Goal: Find specific page/section: Find specific page/section

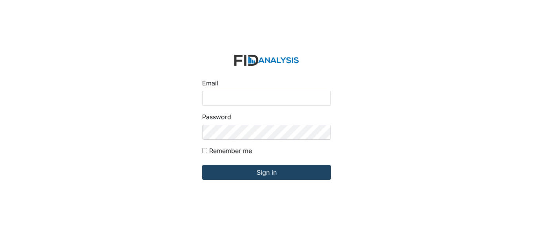
type input "[EMAIL_ADDRESS][DOMAIN_NAME]"
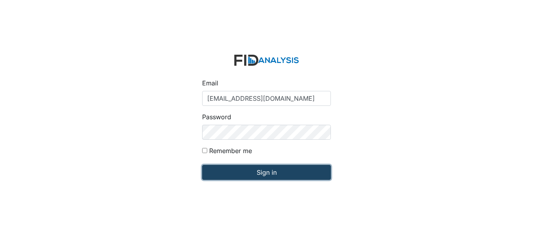
click at [262, 169] on input "Sign in" at bounding box center [266, 172] width 129 height 15
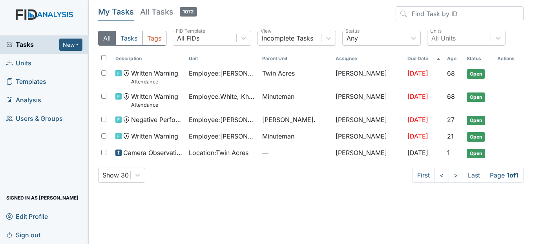
click at [29, 66] on span "Units" at bounding box center [18, 63] width 25 height 12
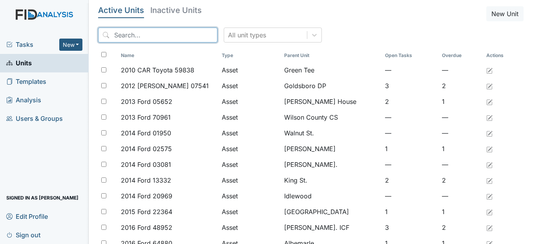
click at [166, 39] on input "search" at bounding box center [157, 34] width 119 height 15
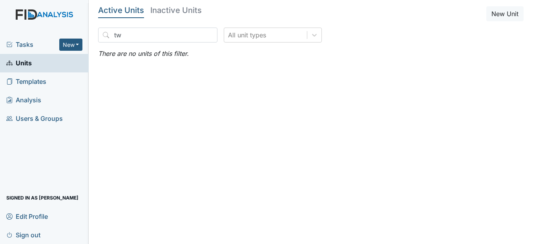
drag, startPoint x: -2, startPoint y: 222, endPoint x: -2, endPoint y: 214, distance: 7.5
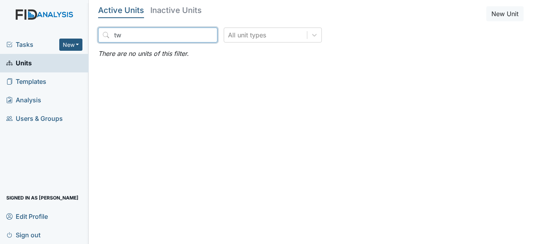
drag, startPoint x: -2, startPoint y: 214, endPoint x: 133, endPoint y: 31, distance: 227.3
click at [133, 31] on input "tw" at bounding box center [157, 34] width 119 height 15
type input "twin"
click at [194, 38] on input "twin" at bounding box center [157, 34] width 119 height 15
click at [195, 34] on input "twin" at bounding box center [157, 34] width 119 height 15
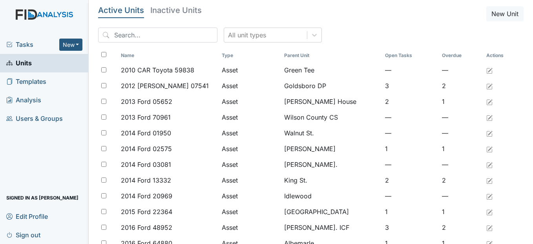
click at [25, 61] on span "Units" at bounding box center [19, 63] width 26 height 12
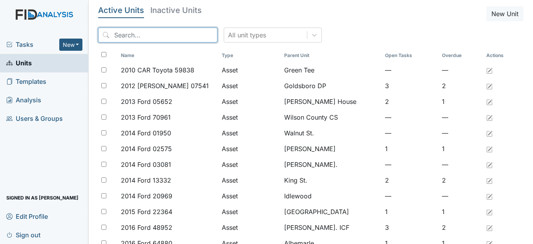
click at [115, 34] on input "search" at bounding box center [157, 34] width 119 height 15
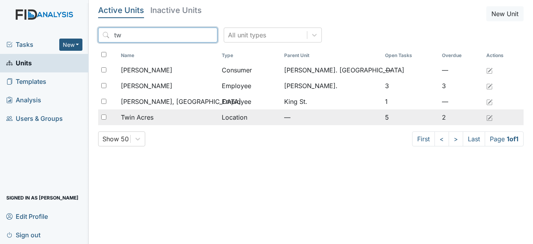
type input "tw"
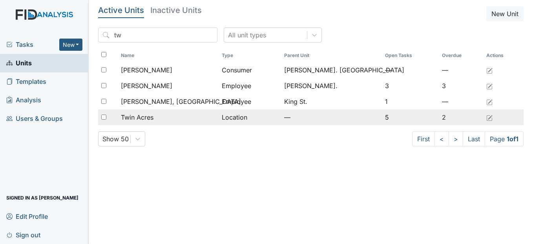
click at [142, 112] on td "Twin Acres" at bounding box center [168, 117] width 101 height 16
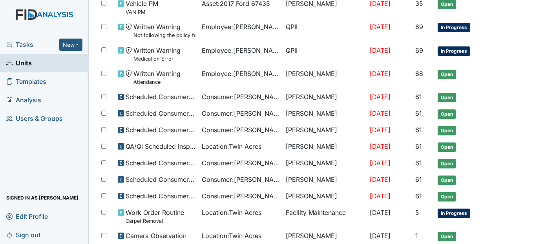
scroll to position [172, 0]
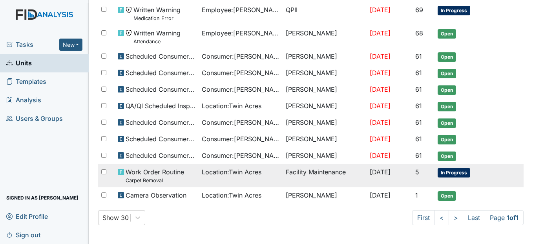
click at [212, 175] on span "Location : [GEOGRAPHIC_DATA]" at bounding box center [232, 171] width 60 height 9
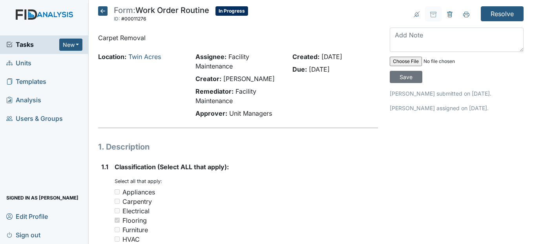
click at [103, 9] on icon at bounding box center [102, 10] width 9 height 9
